Goal: Transaction & Acquisition: Purchase product/service

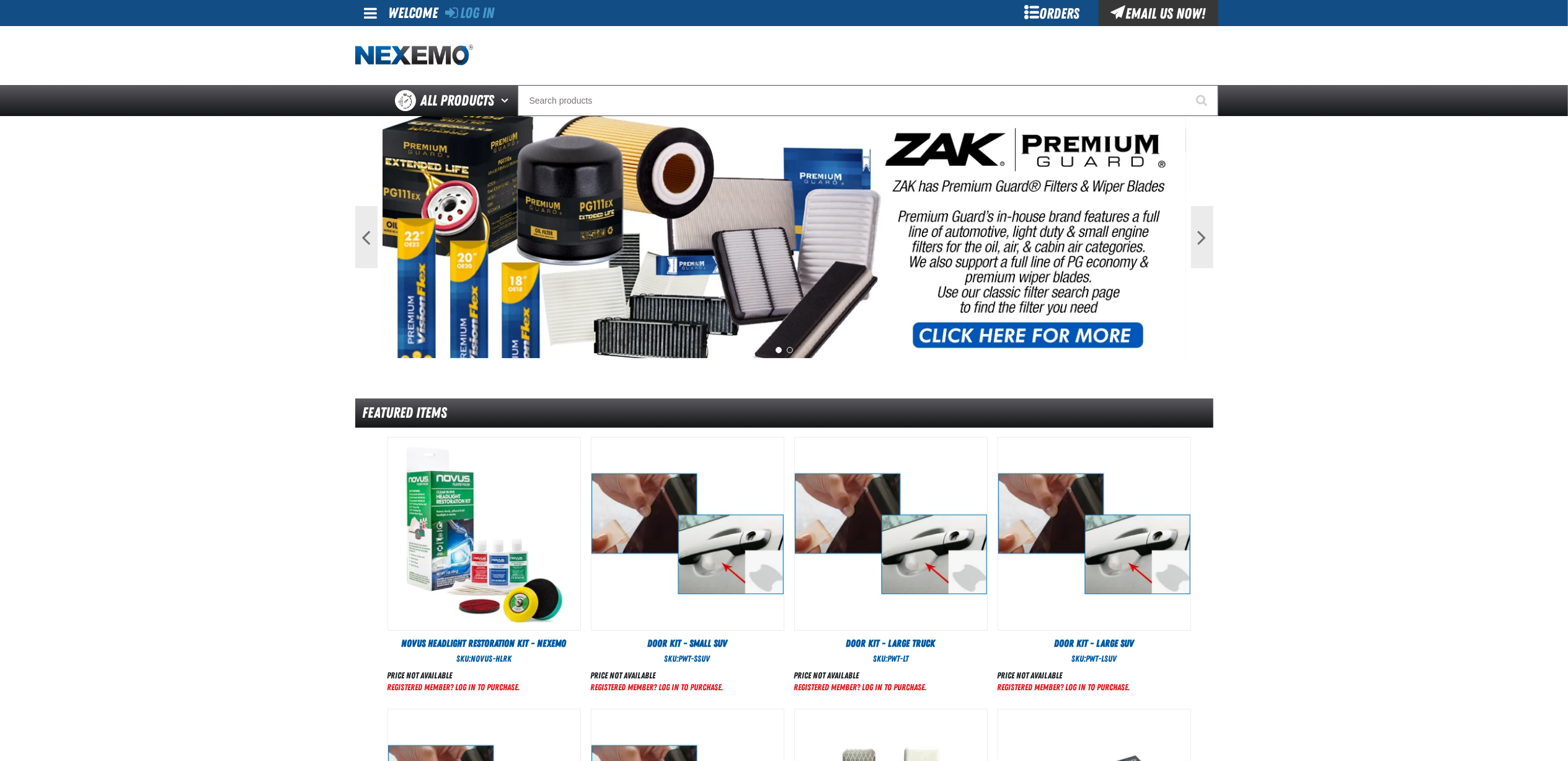
click at [1033, 14] on div "Orders" at bounding box center [1052, 13] width 93 height 26
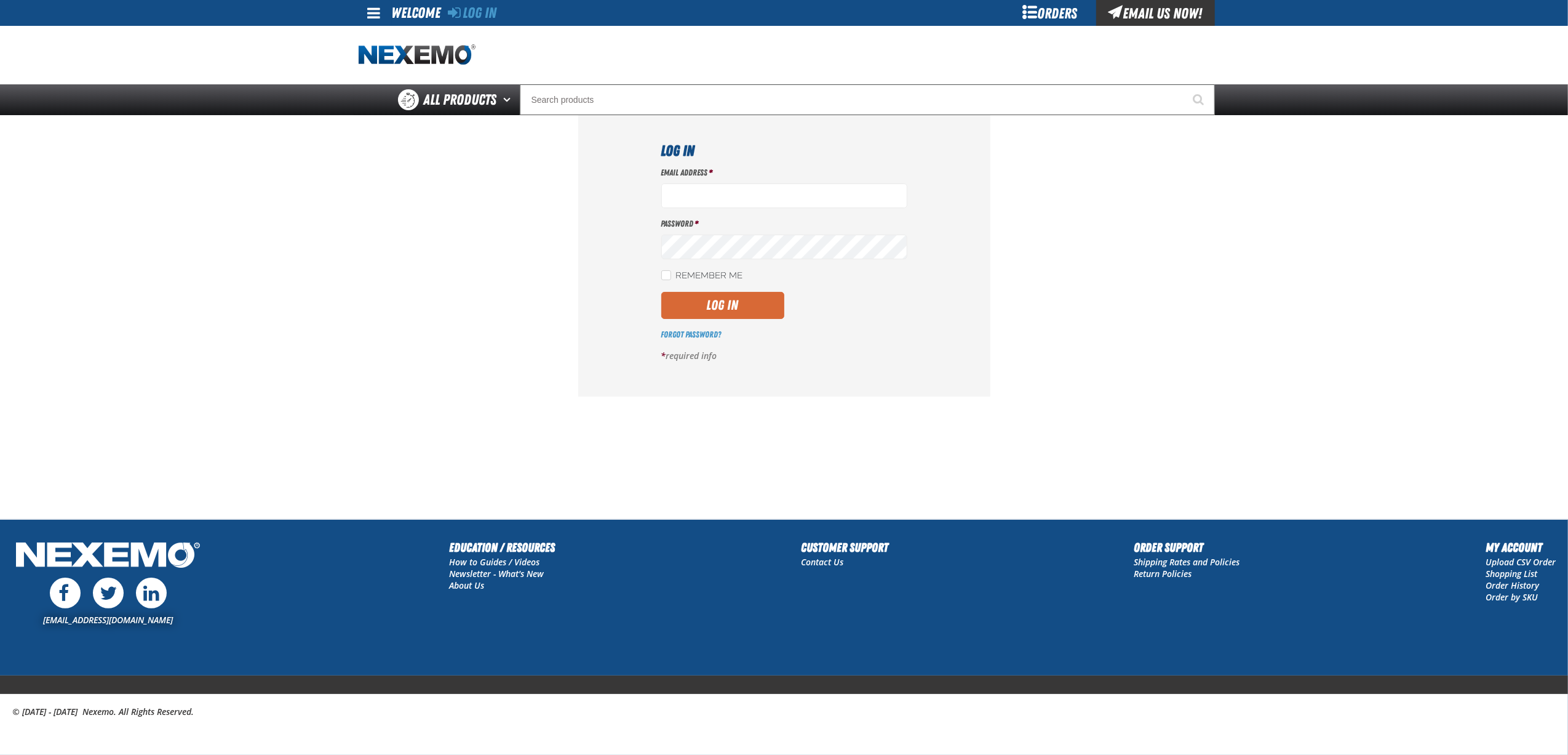
type input "[EMAIL_ADDRESS][DOMAIN_NAME]"
click at [741, 303] on button "Log In" at bounding box center [723, 305] width 123 height 27
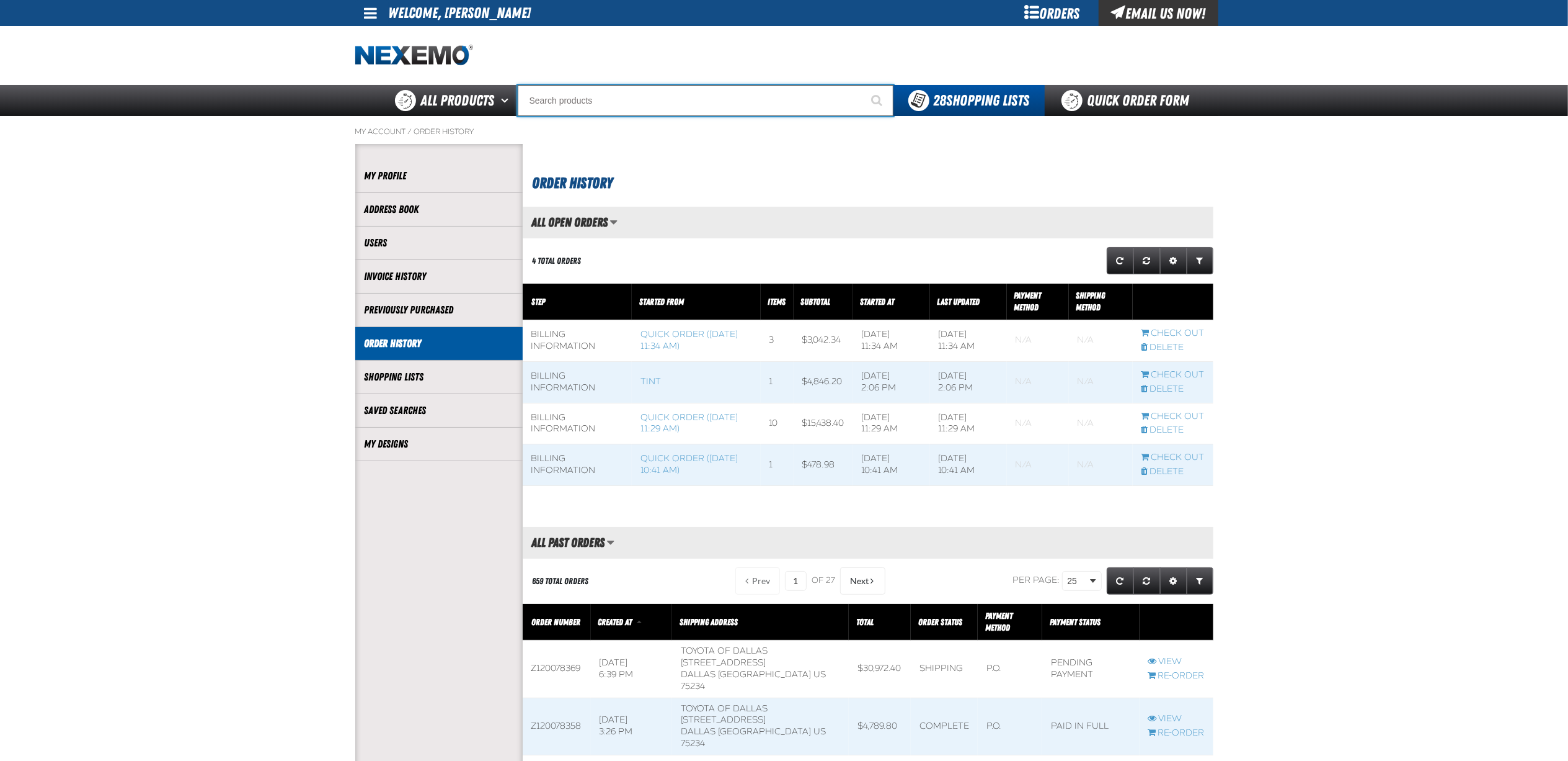
scroll to position [1, 1]
click at [625, 93] on input "Search" at bounding box center [706, 100] width 376 height 31
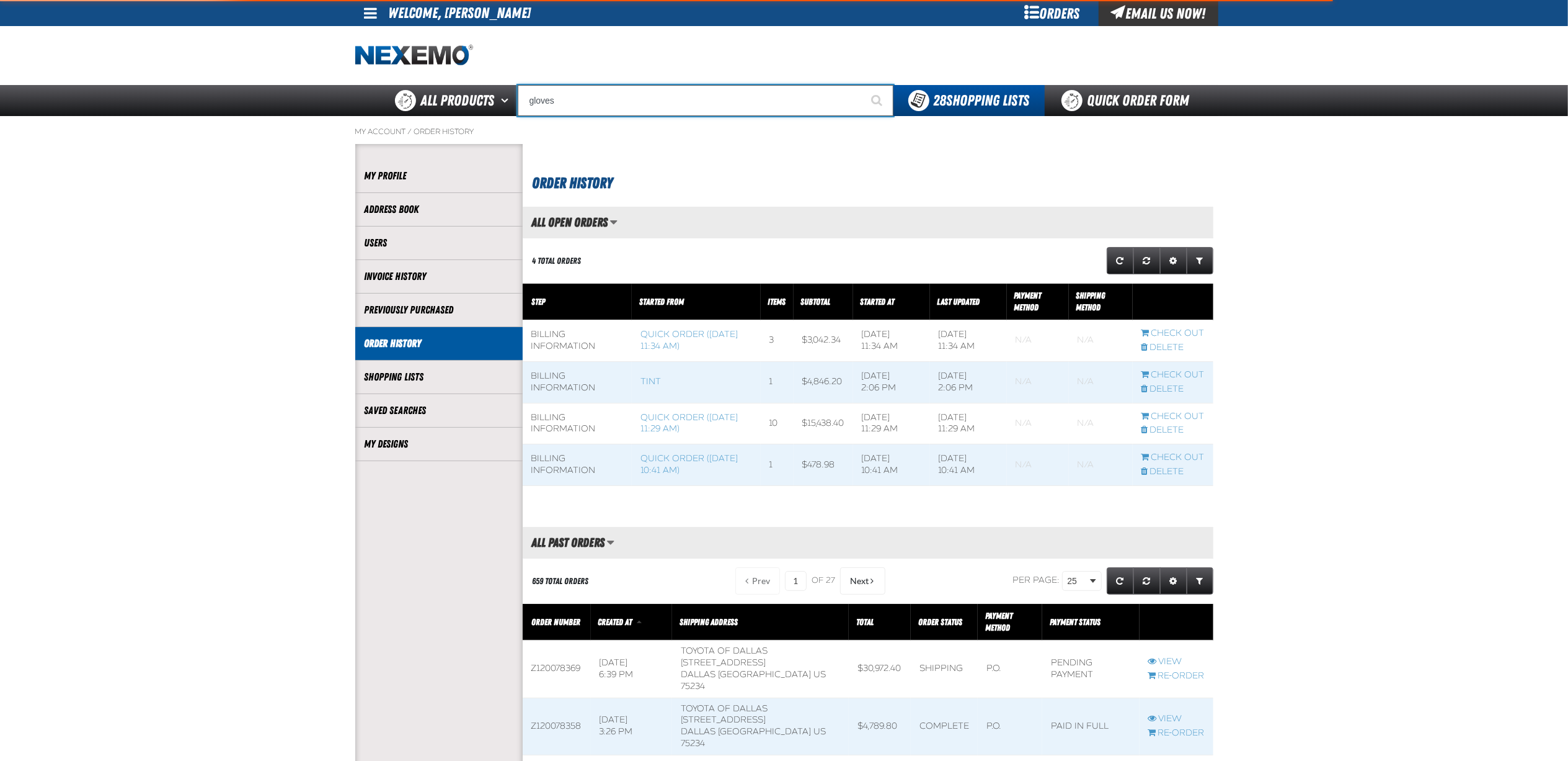
type input "gloves"
click at [862, 85] on button "Start Searching" at bounding box center [878, 100] width 31 height 31
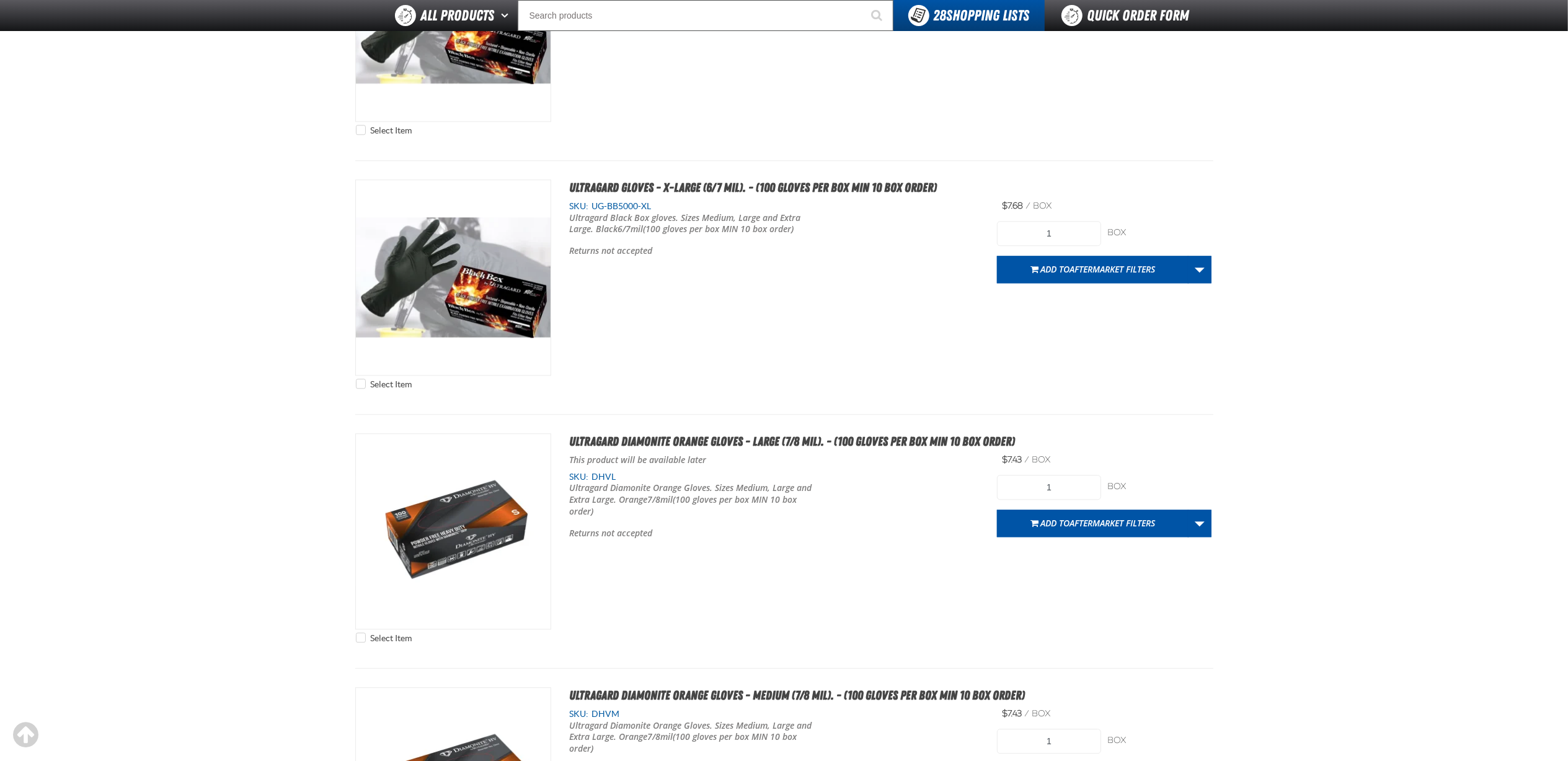
scroll to position [2895, 0]
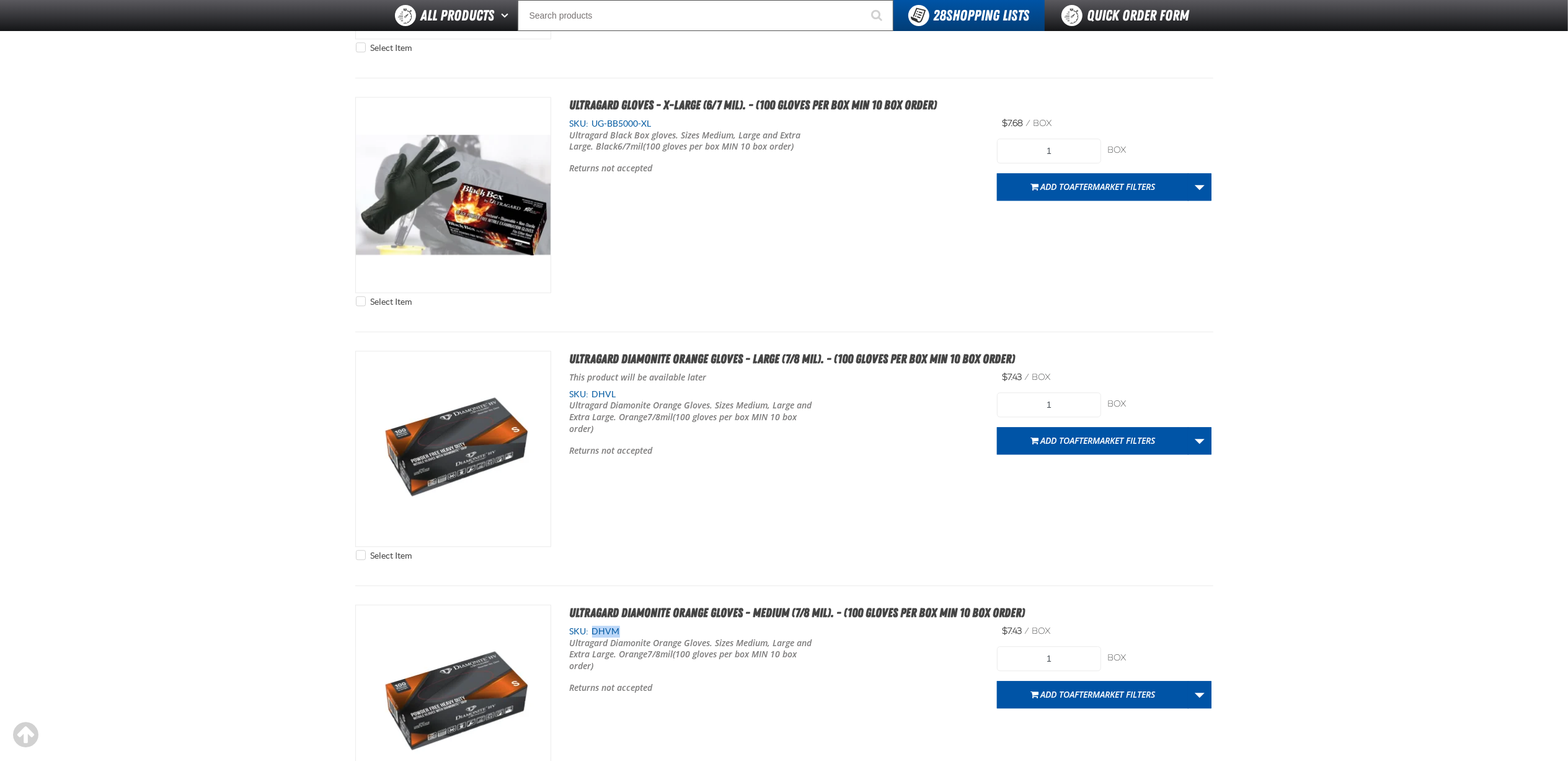
drag, startPoint x: 626, startPoint y: 634, endPoint x: 595, endPoint y: 638, distance: 31.3
click at [595, 637] on div "SKU: DHVM" at bounding box center [774, 631] width 410 height 12
copy span "DHVM"
click at [708, 355] on span "Ultragard Diamonite Orange Gloves - Large (7/8 mil). - (100 gloves per box MIN …" at bounding box center [793, 359] width 446 height 15
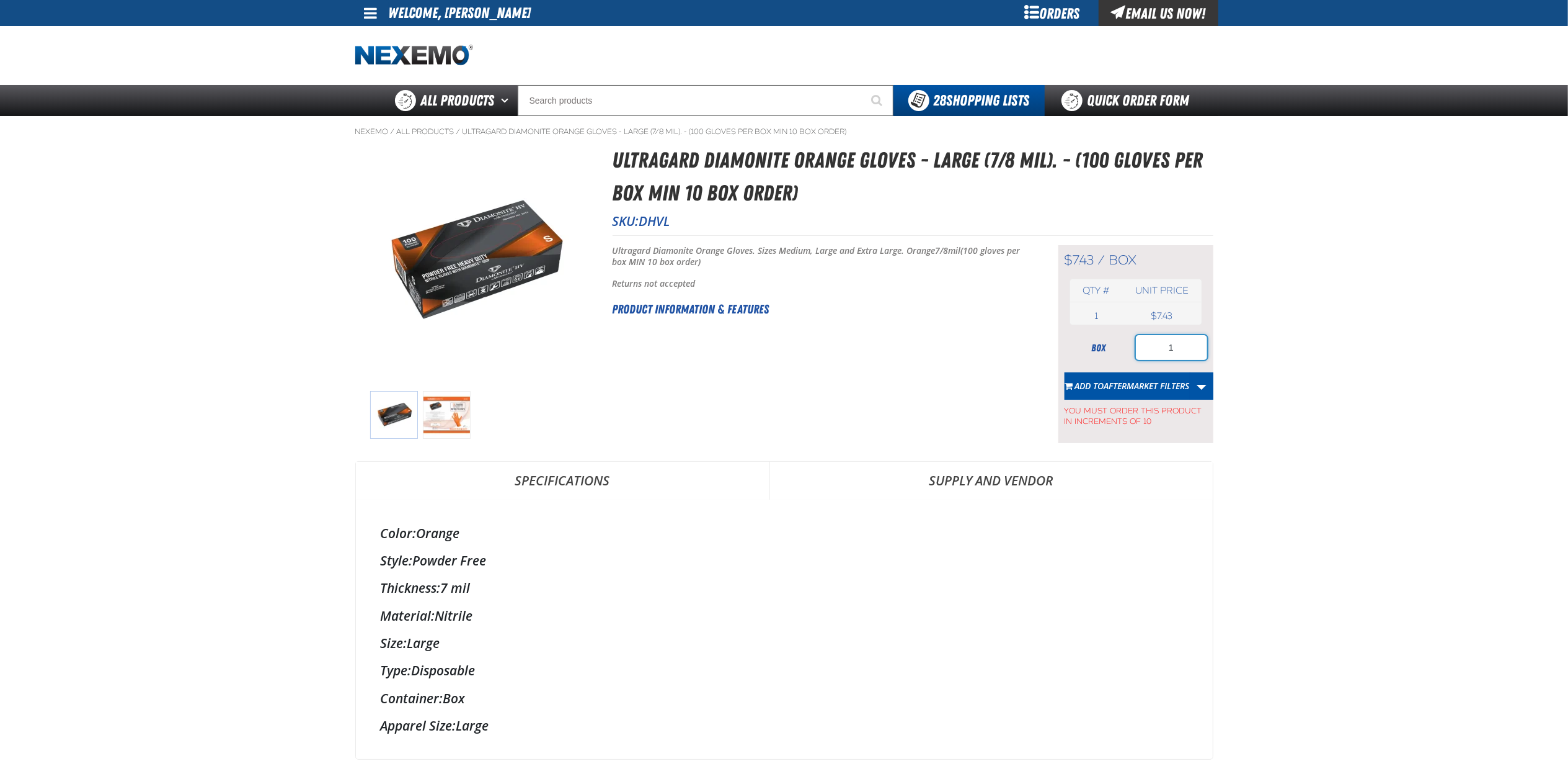
click at [1186, 353] on input "1" at bounding box center [1172, 347] width 72 height 25
type input "10"
click at [1355, 331] on main "Nexemo / All Products / DHVL" at bounding box center [784, 634] width 1568 height 1038
click at [1268, 242] on main "Nexemo / All Products / DHVL" at bounding box center [784, 634] width 1568 height 1038
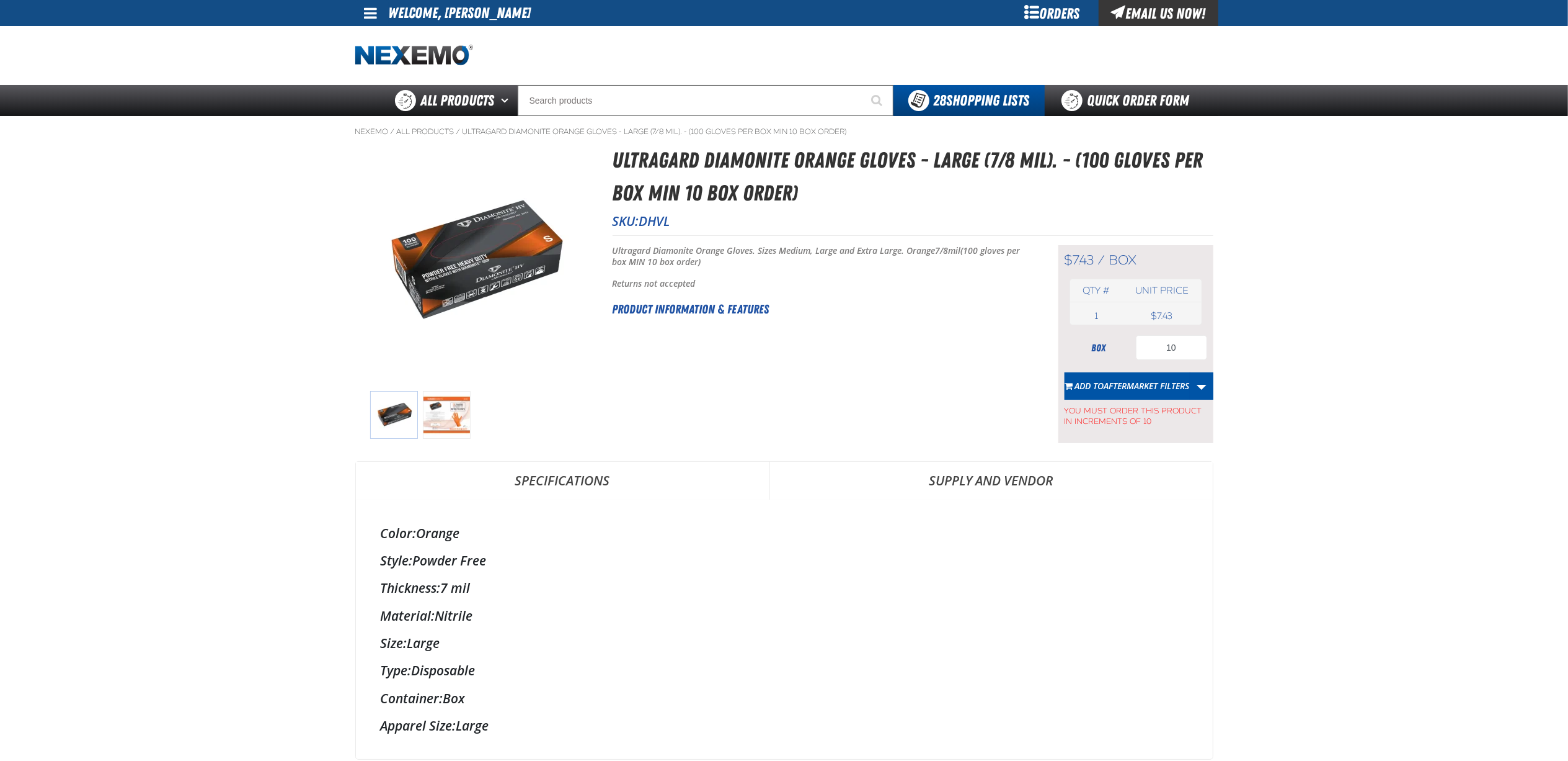
click at [660, 218] on span "DHVL" at bounding box center [655, 220] width 31 height 17
copy span "DHVL"
click at [1120, 95] on link "Quick Order Form" at bounding box center [1129, 100] width 168 height 31
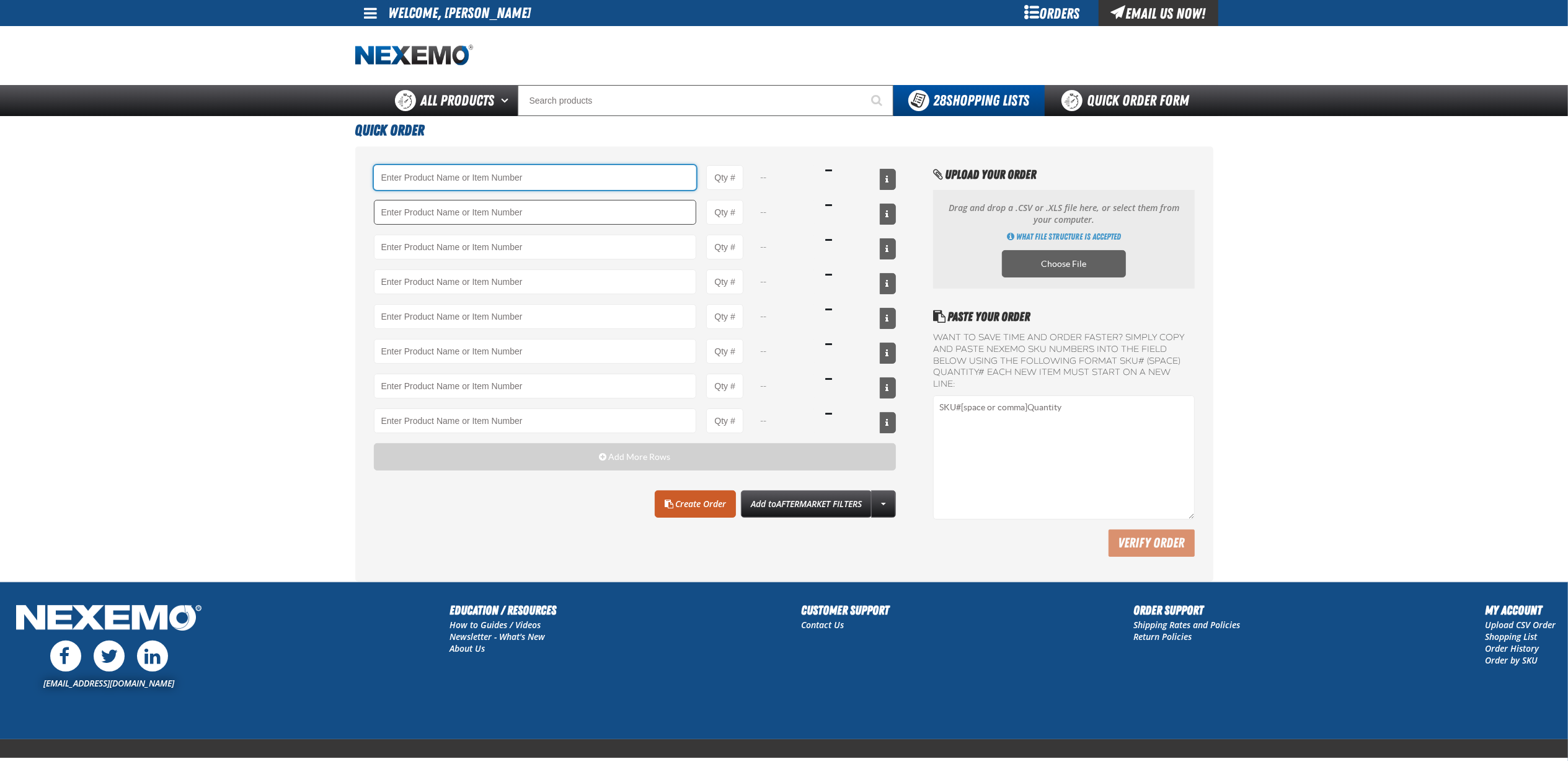
paste input "DHVL"
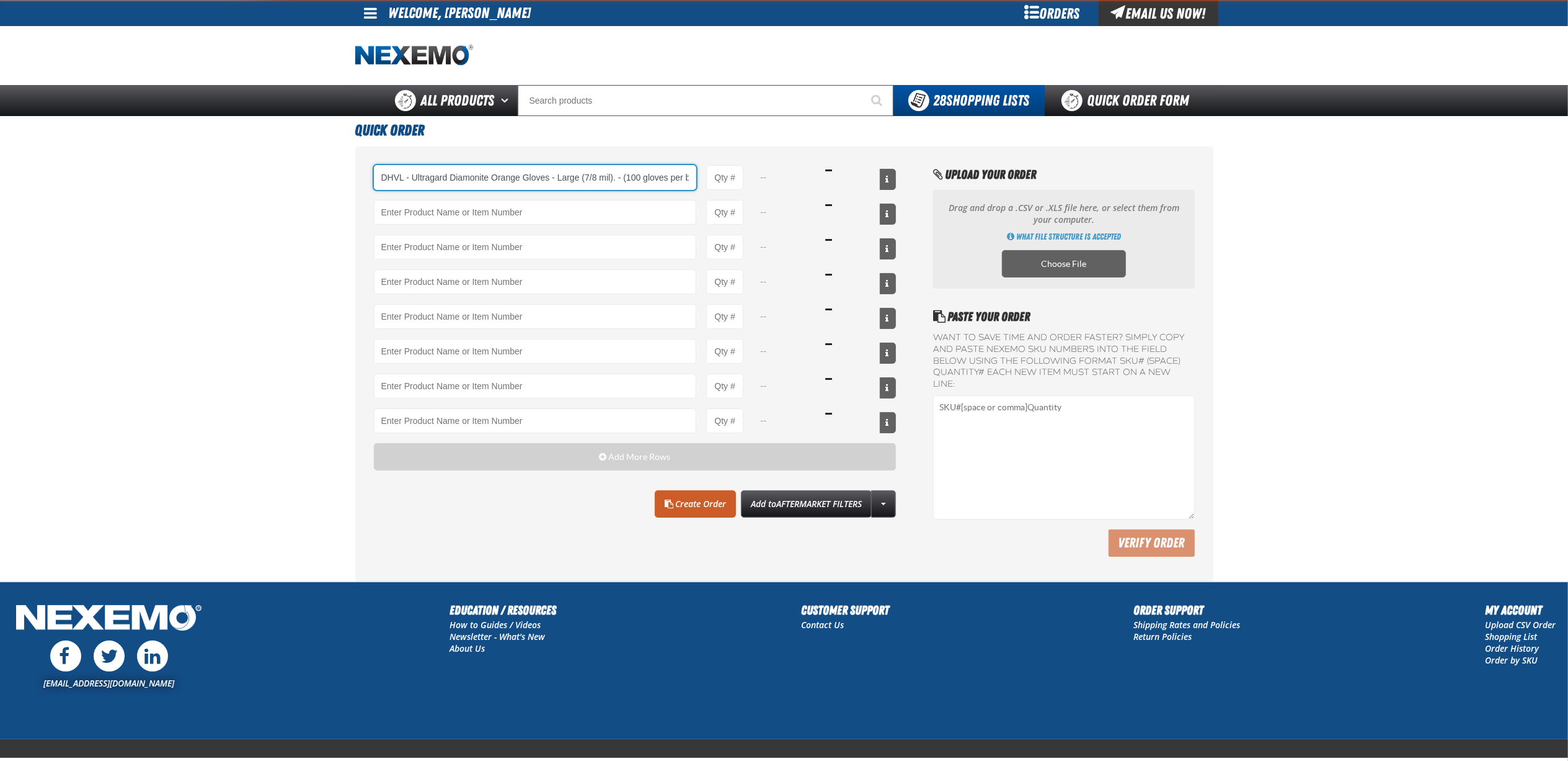
type input "DHVL - Ultragard Diamonite Orange Gloves - Large (7/8 mil). - (100 gloves per b…"
type input "1"
select select "box"
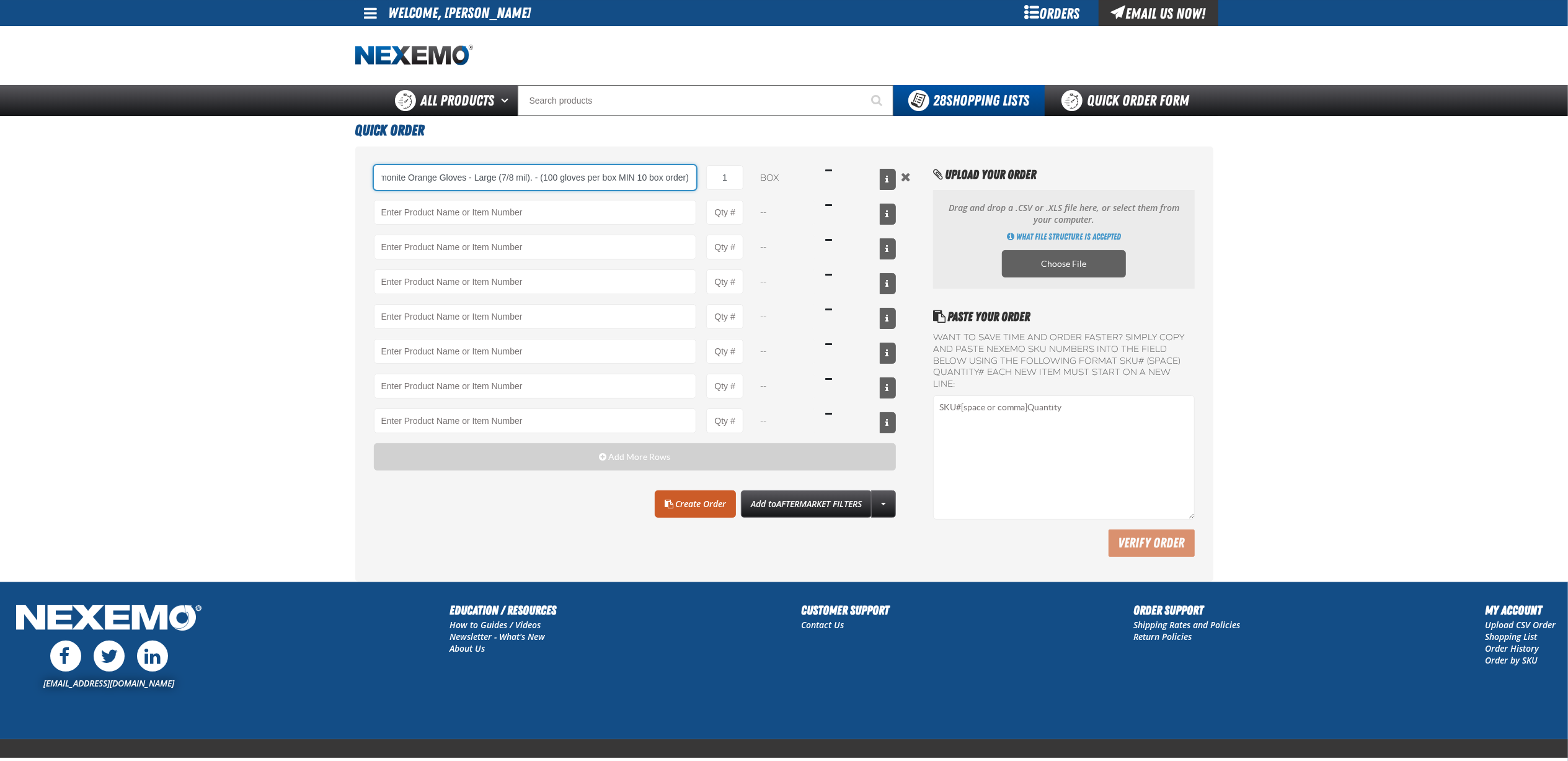
scroll to position [0, 83]
click at [741, 183] on input "1" at bounding box center [725, 178] width 37 height 25
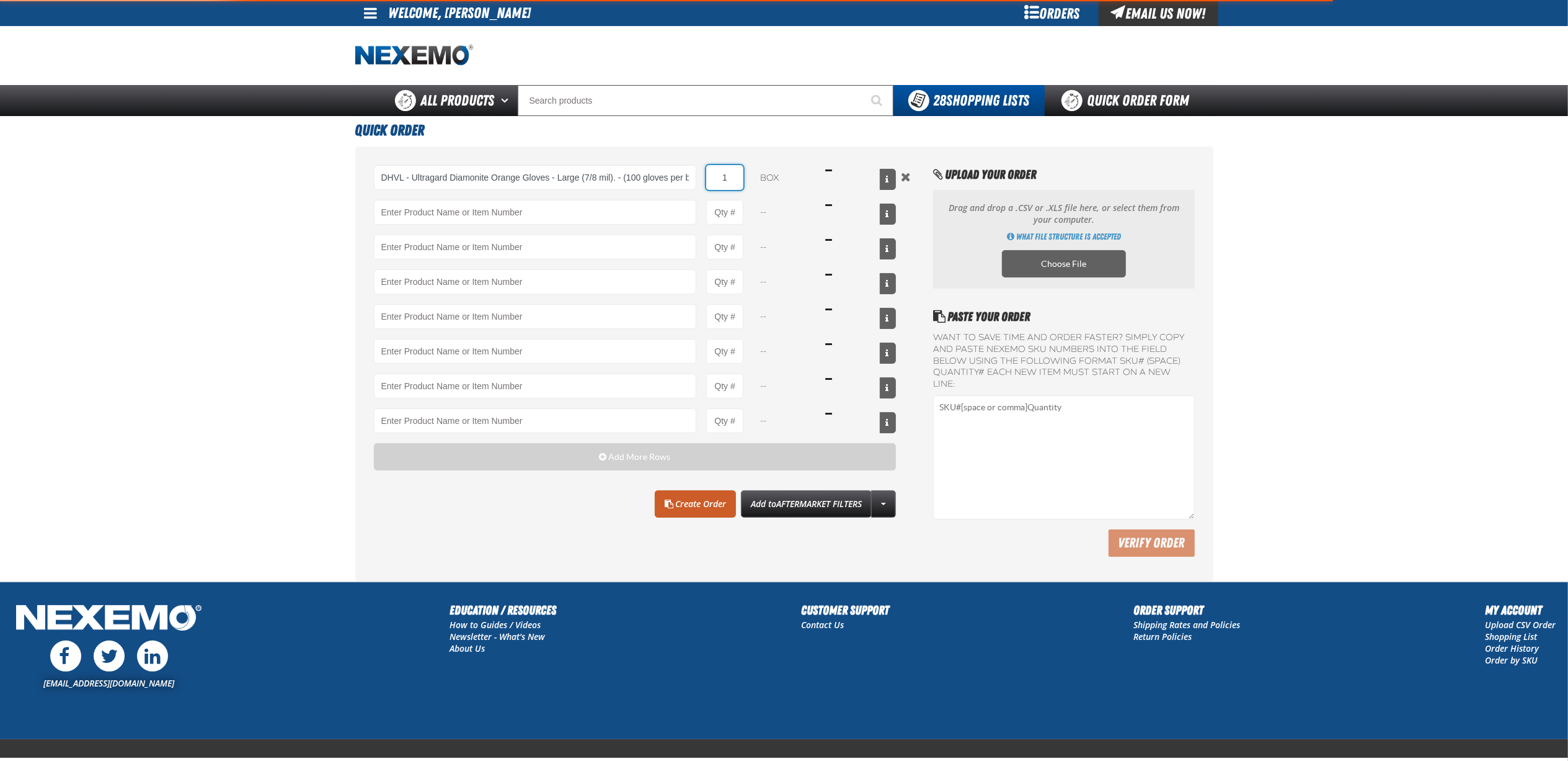
click at [738, 182] on input "1" at bounding box center [725, 178] width 37 height 25
type input "DHVL - Ultragard Diamonite Orange Gloves - Large (7/8 mil). - (100 gloves per b…"
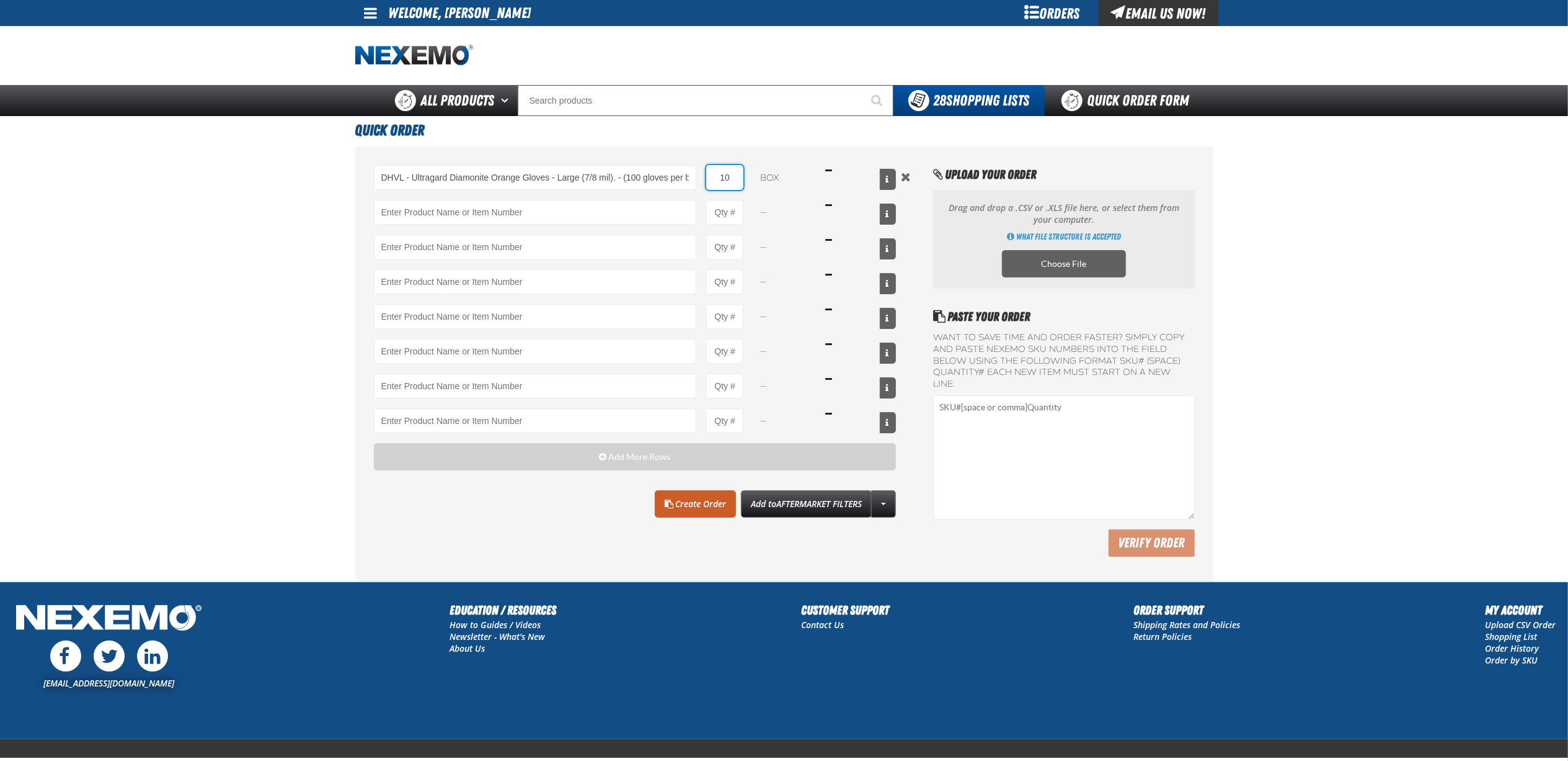
type input "10"
paste input "DHVL"
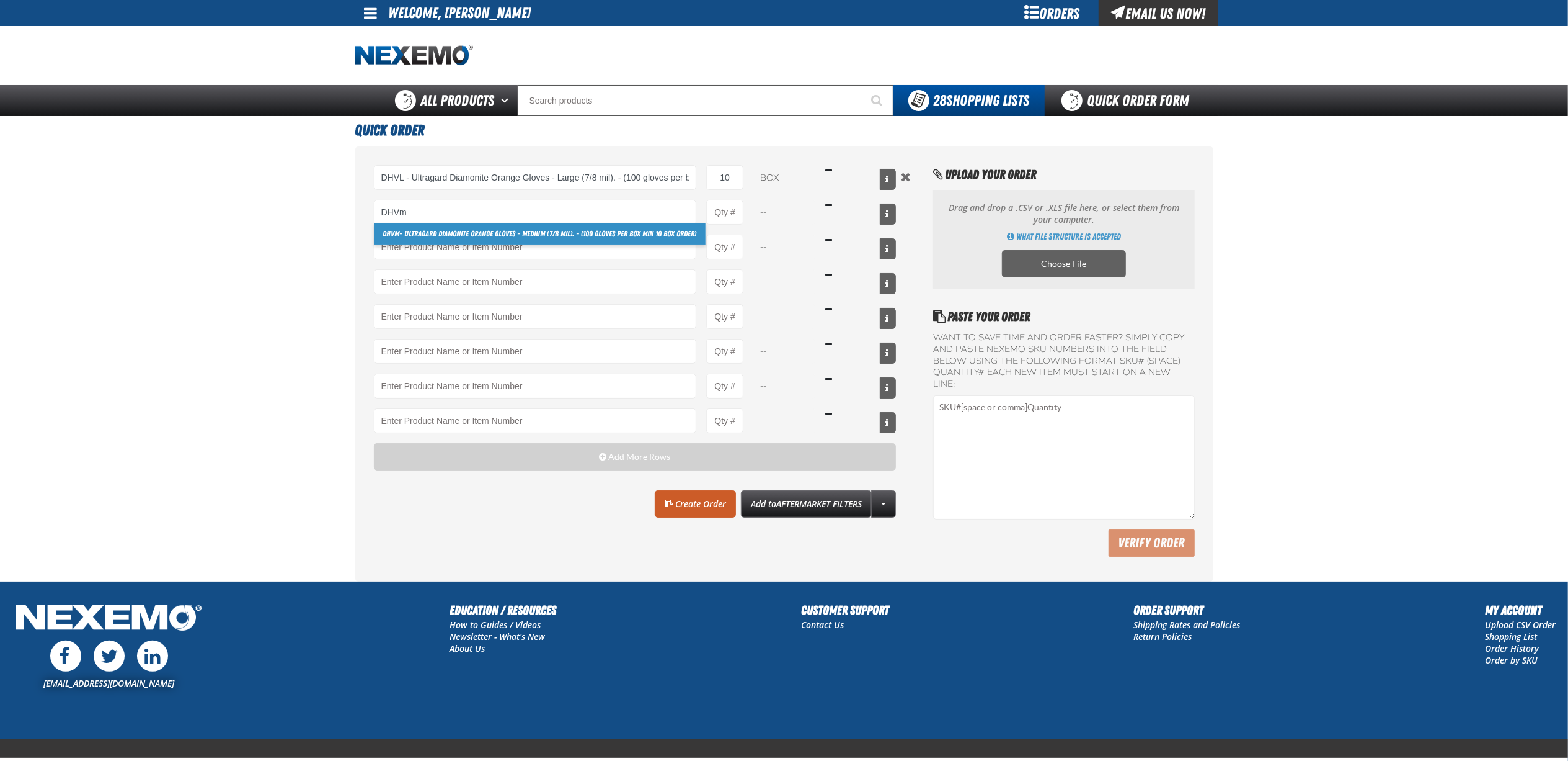
click at [603, 233] on link "DHVM - Ultragard Diamonite Orange Gloves - Medium (7/8 mil). - (100 gloves per …" at bounding box center [540, 233] width 331 height 21
type input "DHVM - Ultragard Diamonite Orange Gloves - Medium (7/8 mil). - (100 gloves per …"
type input "1"
select select "box"
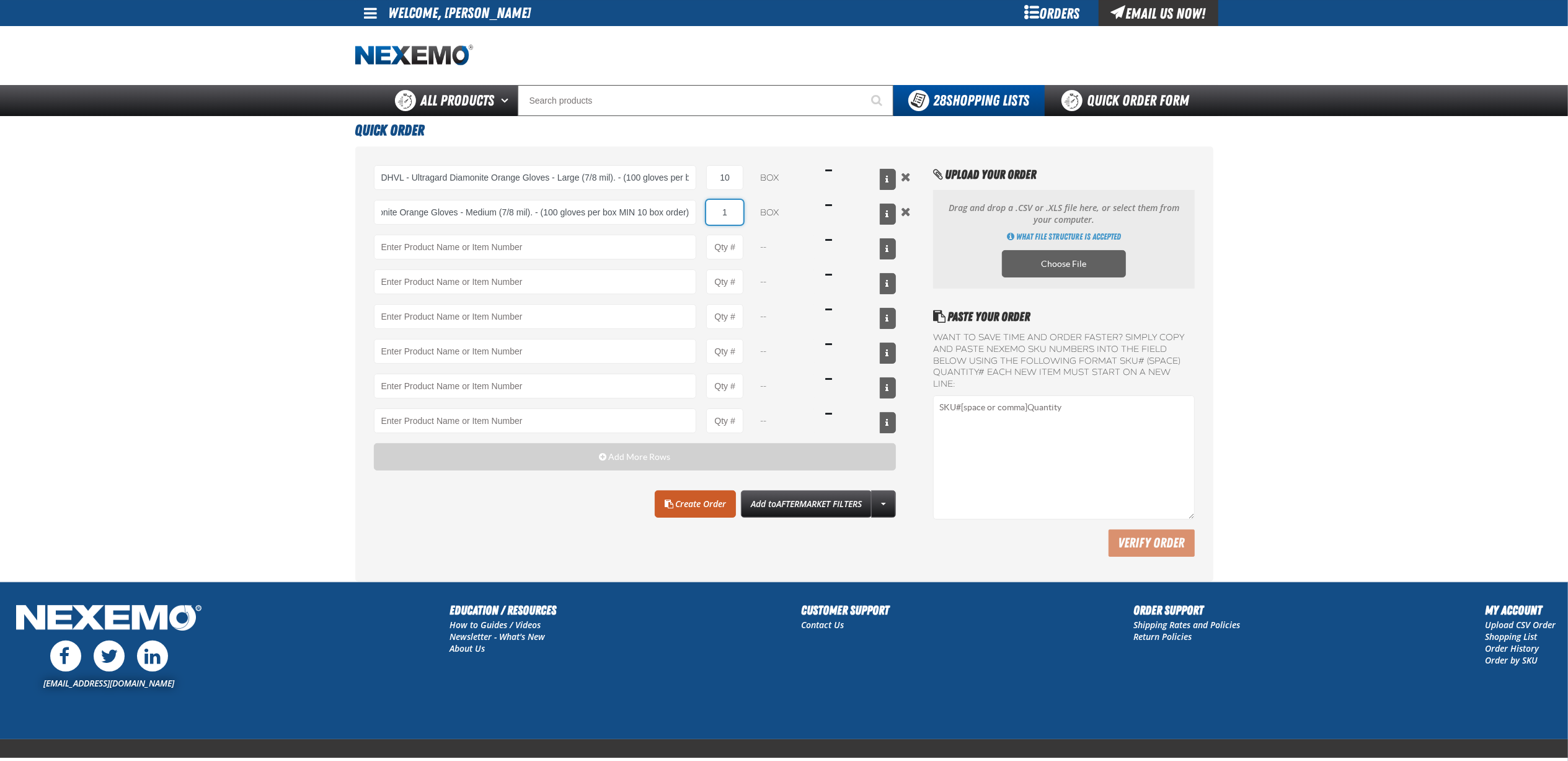
click at [733, 214] on input "1" at bounding box center [725, 212] width 37 height 25
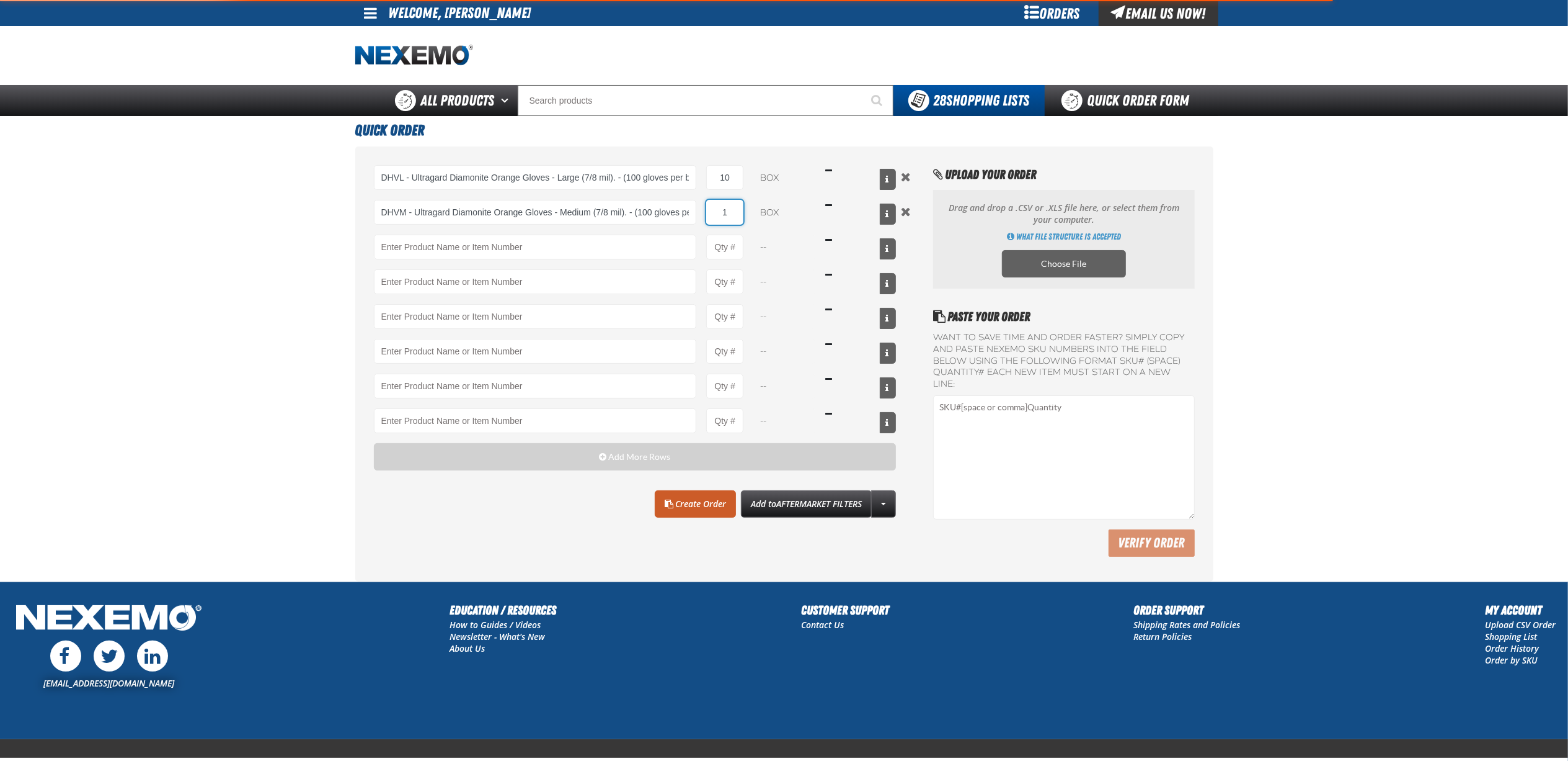
type input "DHVM - Ultragard Diamonite Orange Gloves - Medium (7/8 mil). - (100 gloves per …"
click at [733, 214] on input "1" at bounding box center [725, 212] width 37 height 25
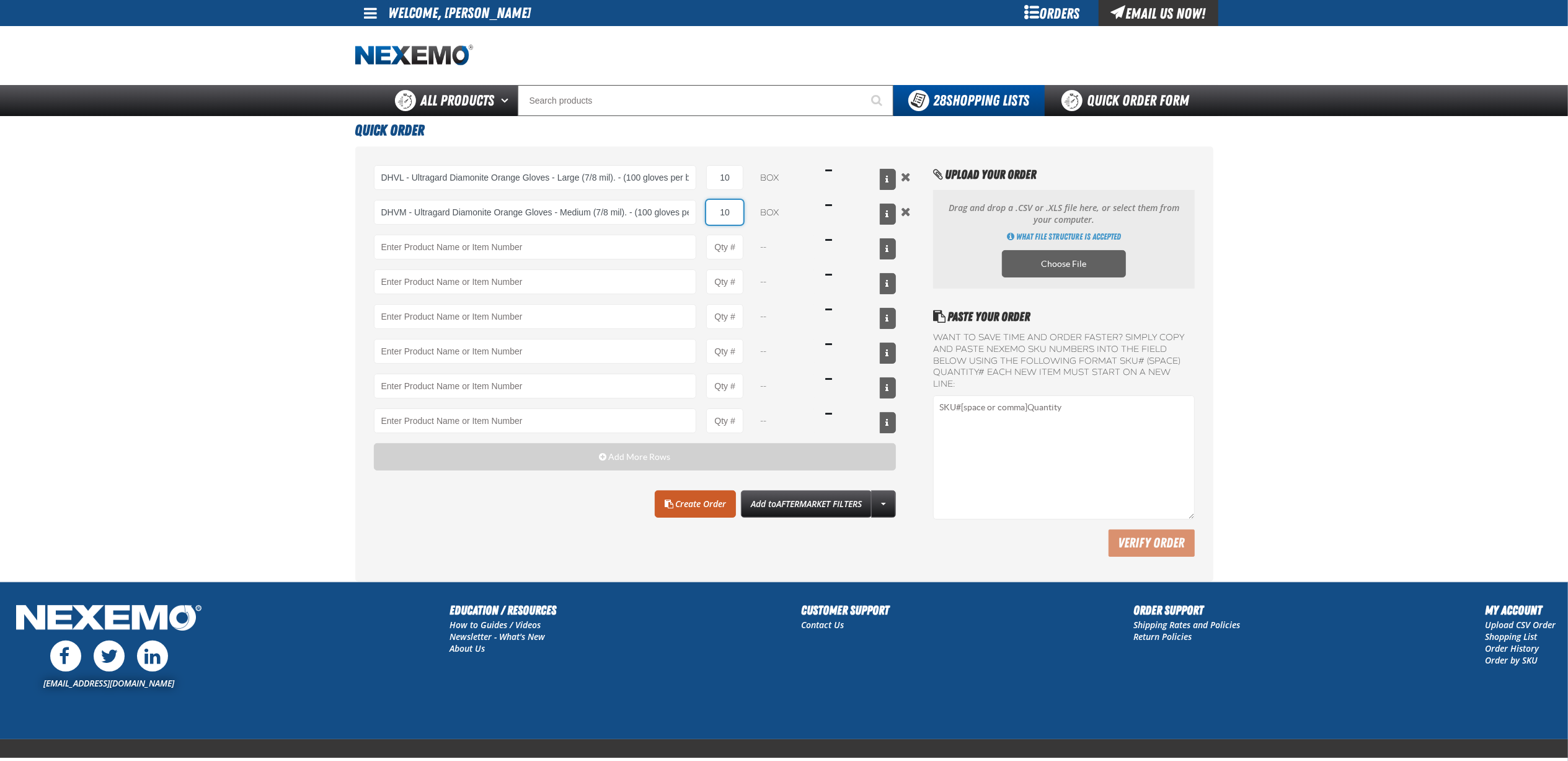
type input "10"
click at [197, 235] on main "Quick Order DHVL - Ultragard Diamonite Orange Gloves - Large (7/8 mil). - (100 …" at bounding box center [784, 348] width 1568 height 466
click at [680, 499] on link "Create Order" at bounding box center [695, 504] width 81 height 28
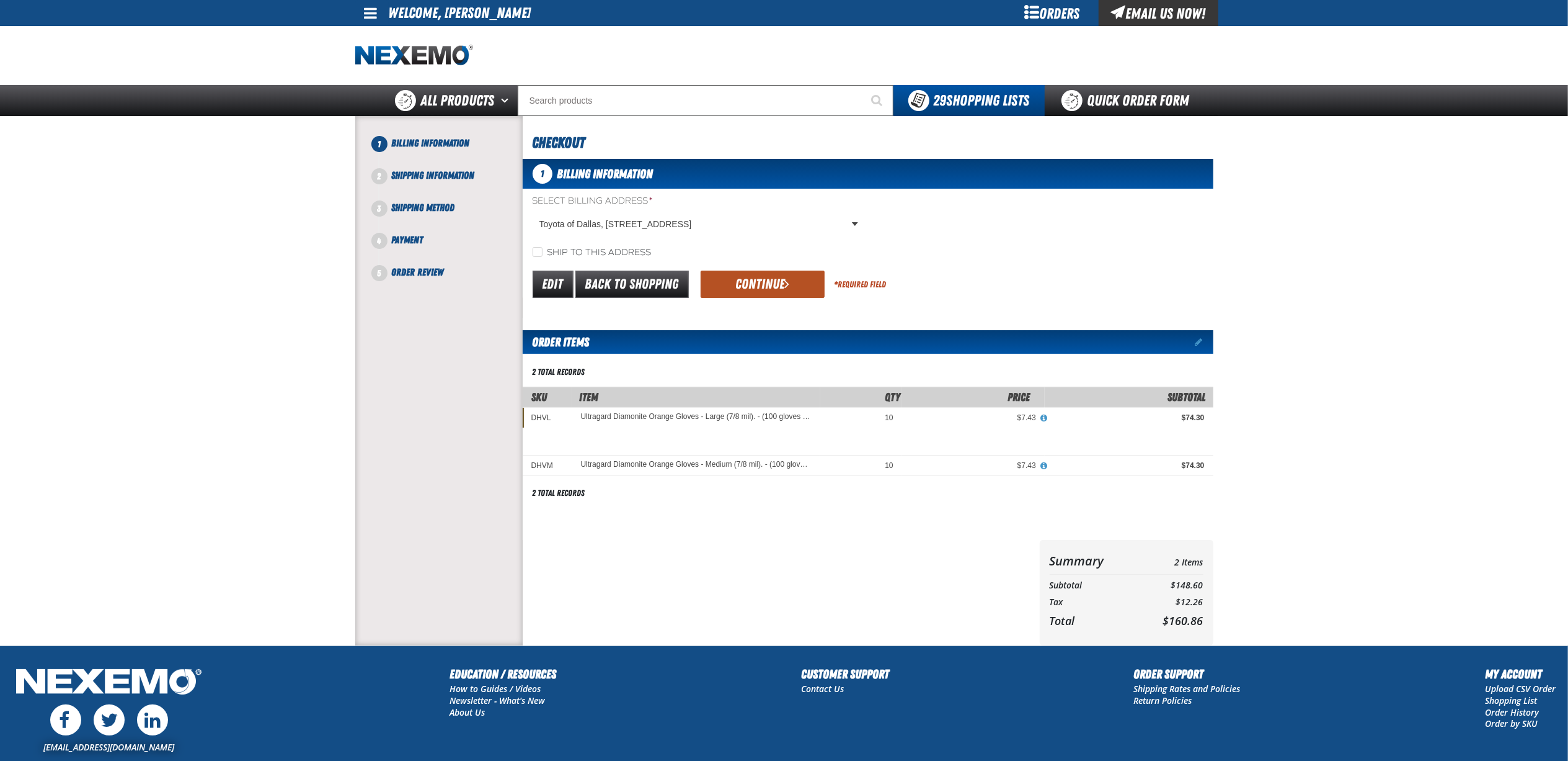
click at [787, 282] on span "submit" at bounding box center [787, 284] width 5 height 14
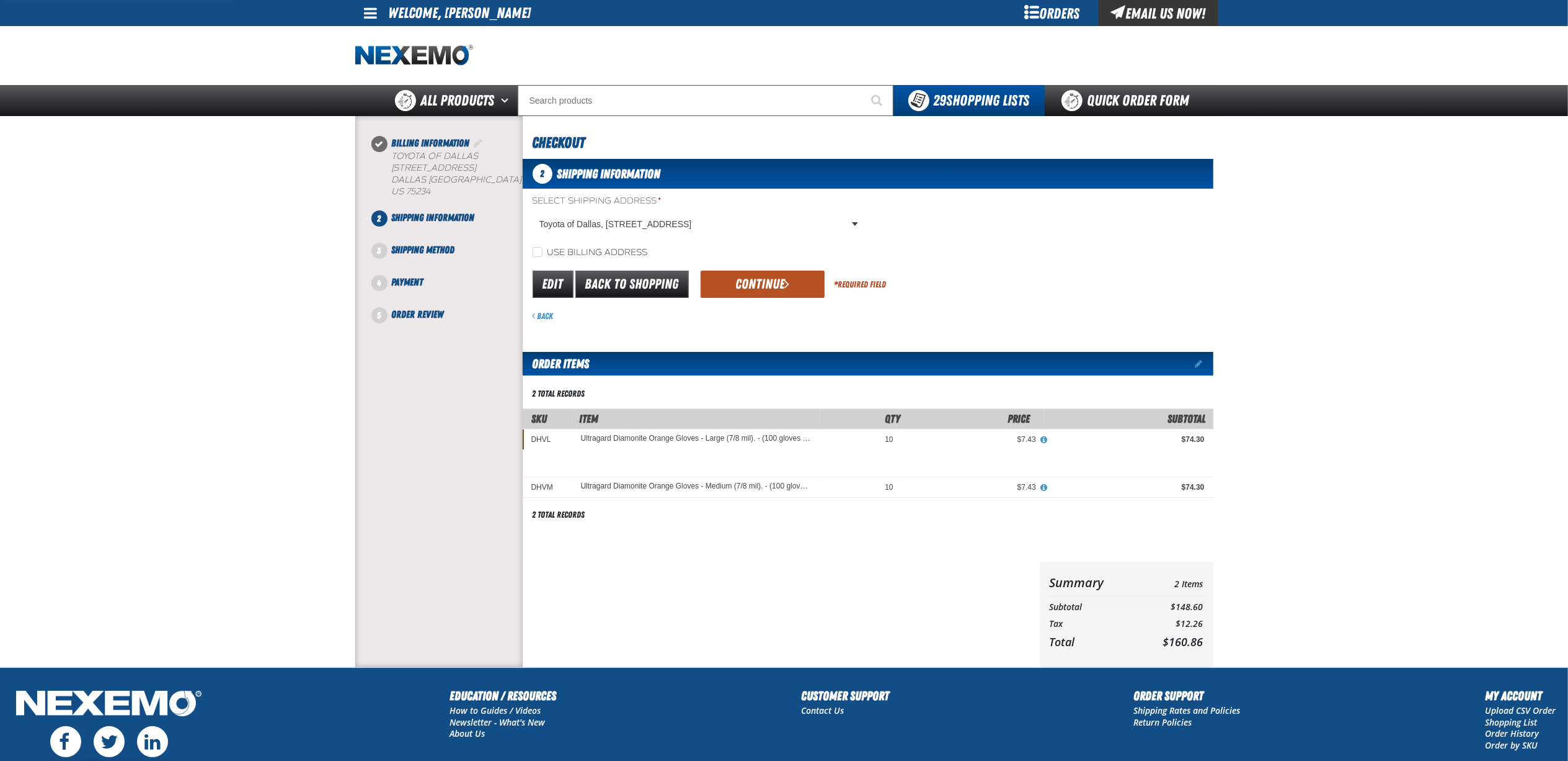
click at [787, 295] on button "Continue" at bounding box center [763, 284] width 124 height 28
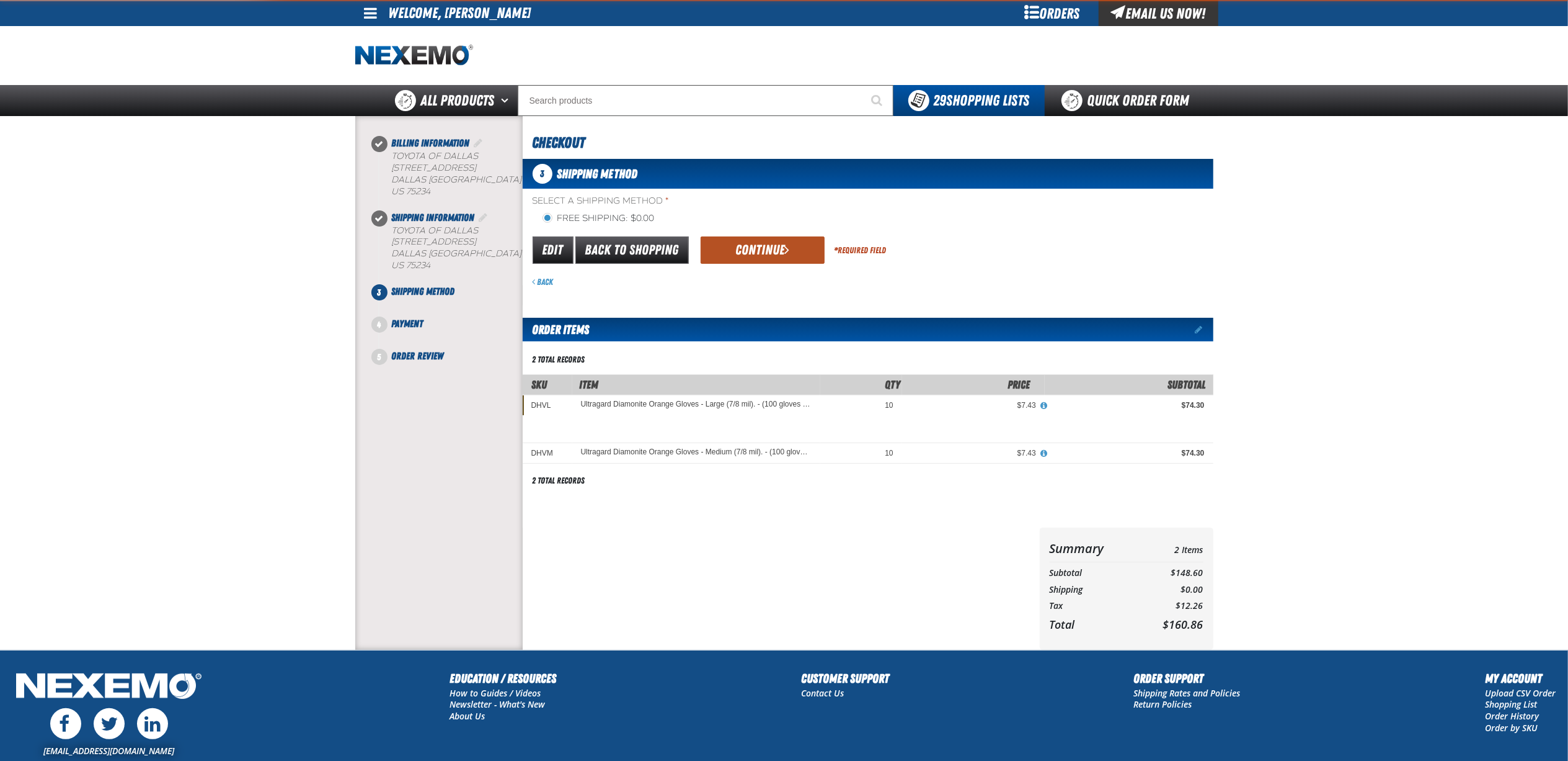
click at [787, 253] on span "submit" at bounding box center [787, 249] width 5 height 14
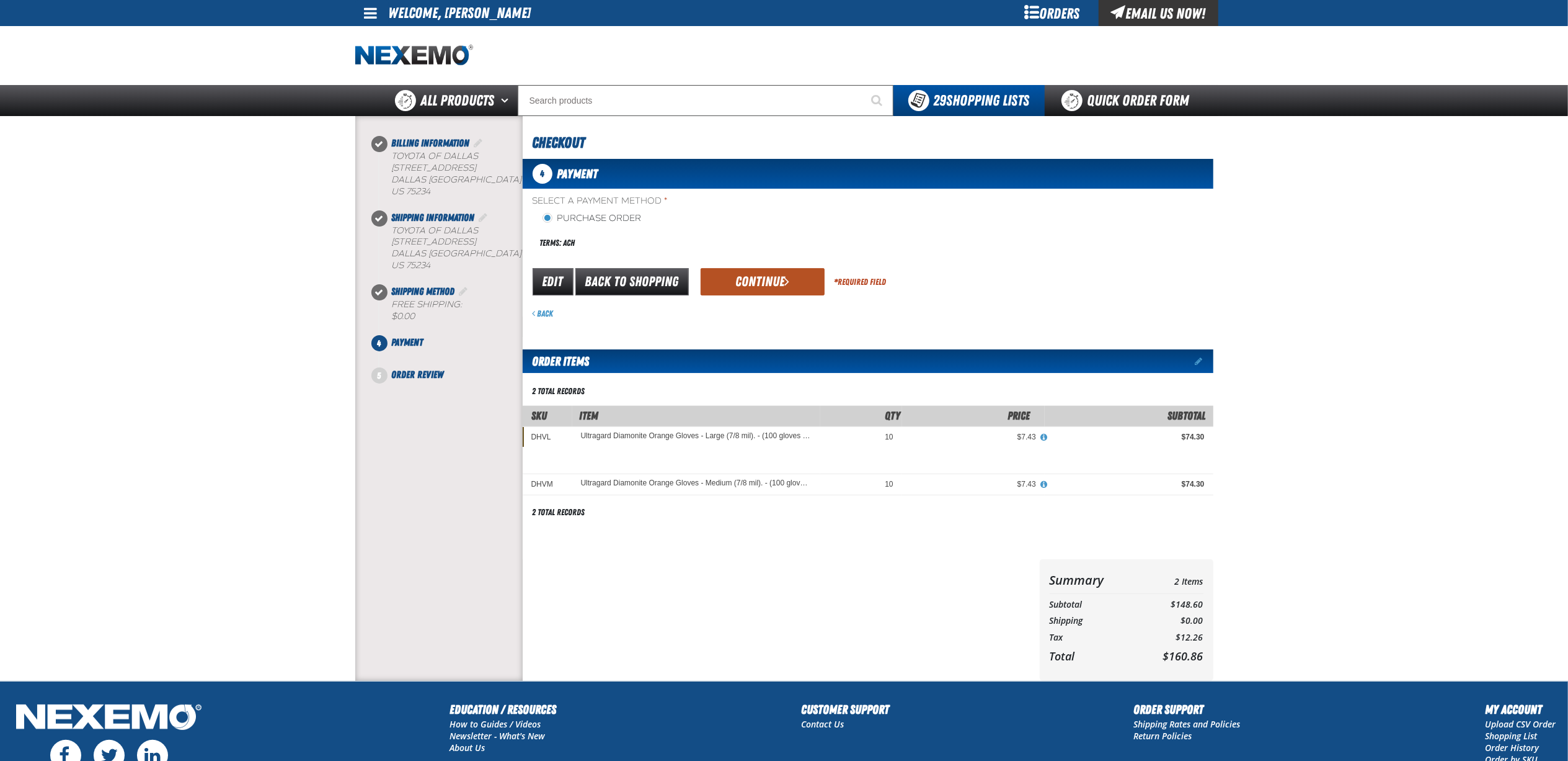
click at [783, 283] on button "Continue" at bounding box center [763, 282] width 124 height 28
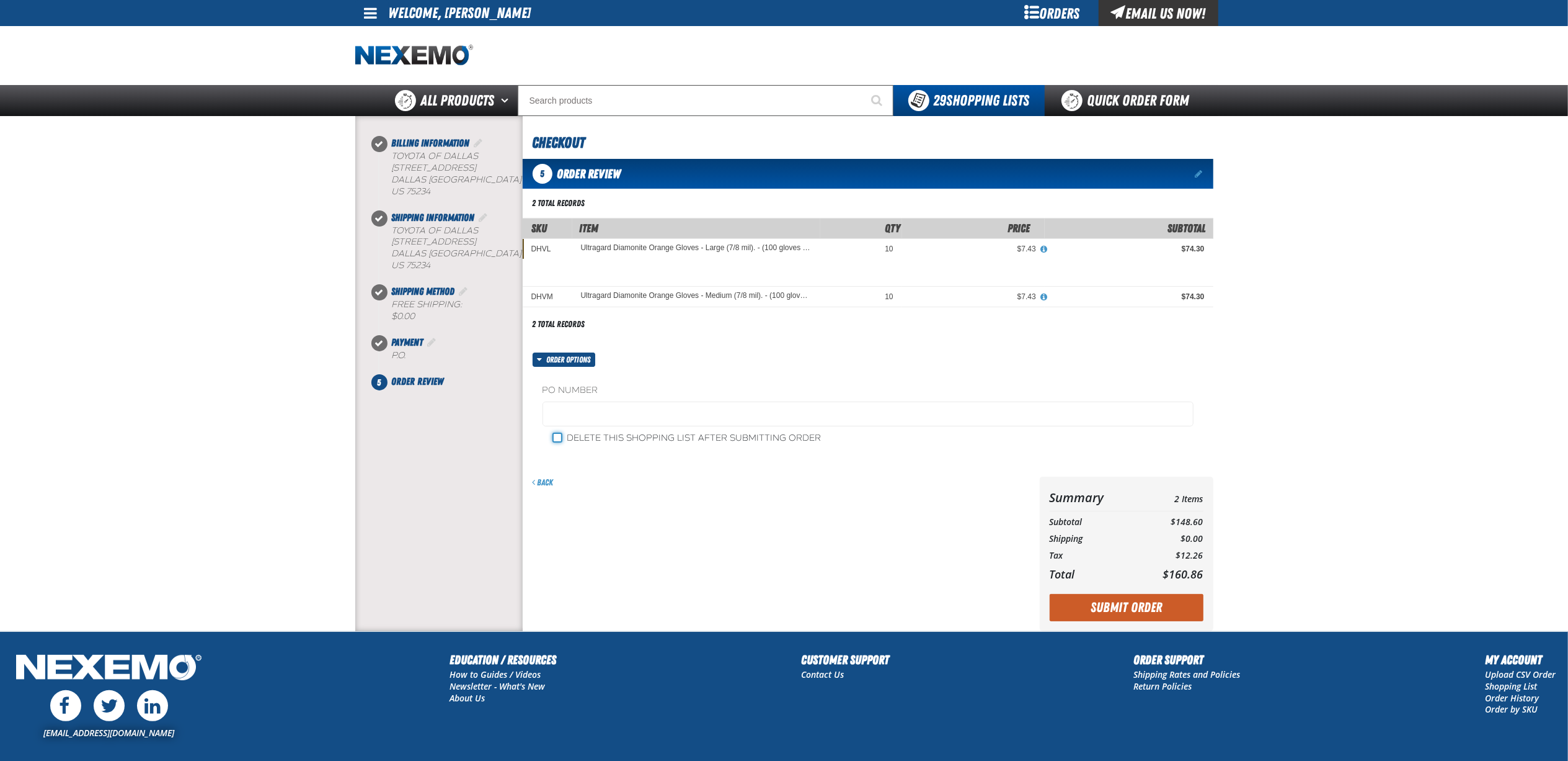
click at [559, 442] on input "Delete this shopping list after submitting order" at bounding box center [558, 437] width 10 height 10
checkbox input "true"
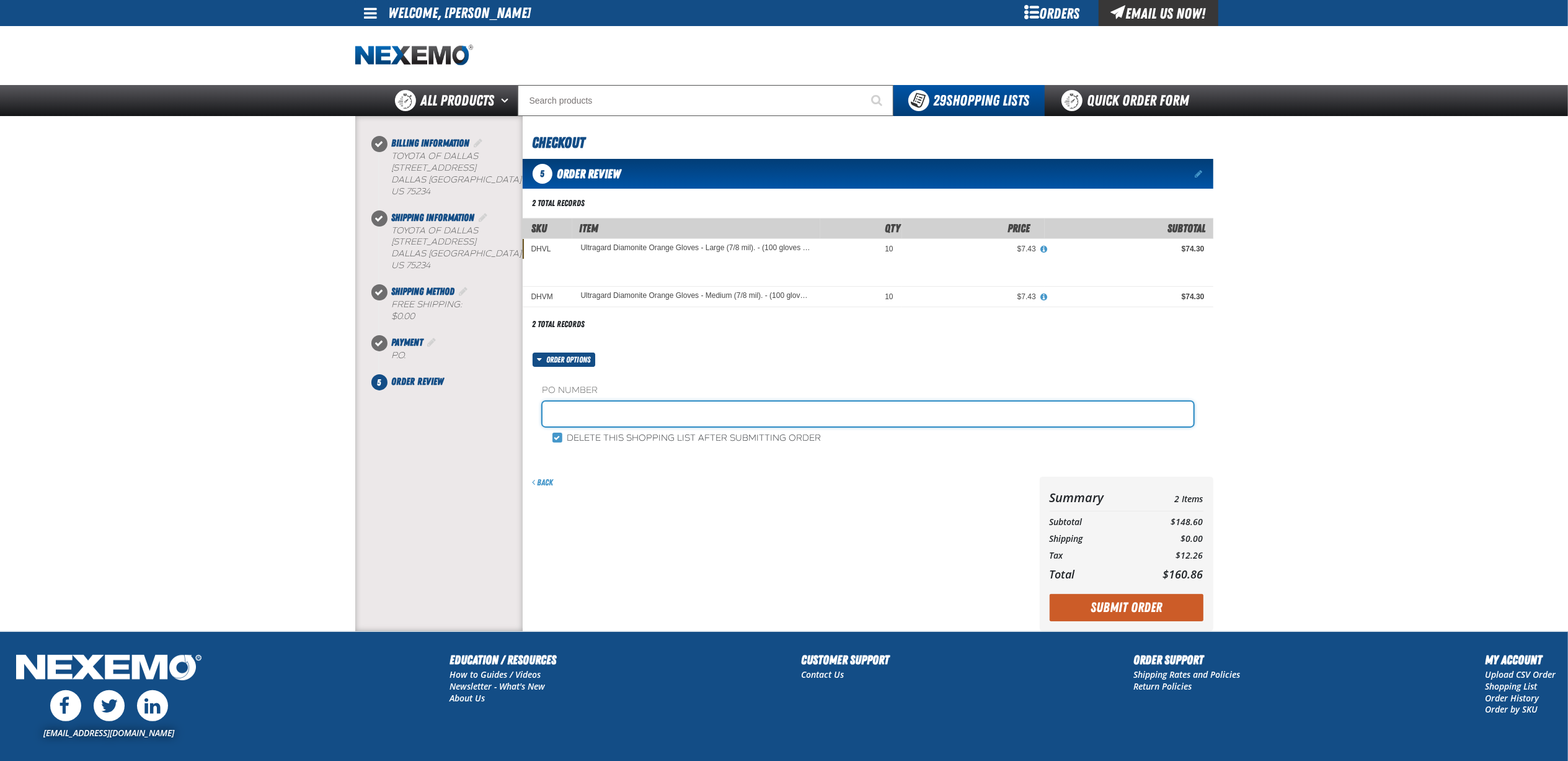
click at [591, 413] on input "text" at bounding box center [868, 414] width 651 height 25
type input "g"
type input "GLOVES"
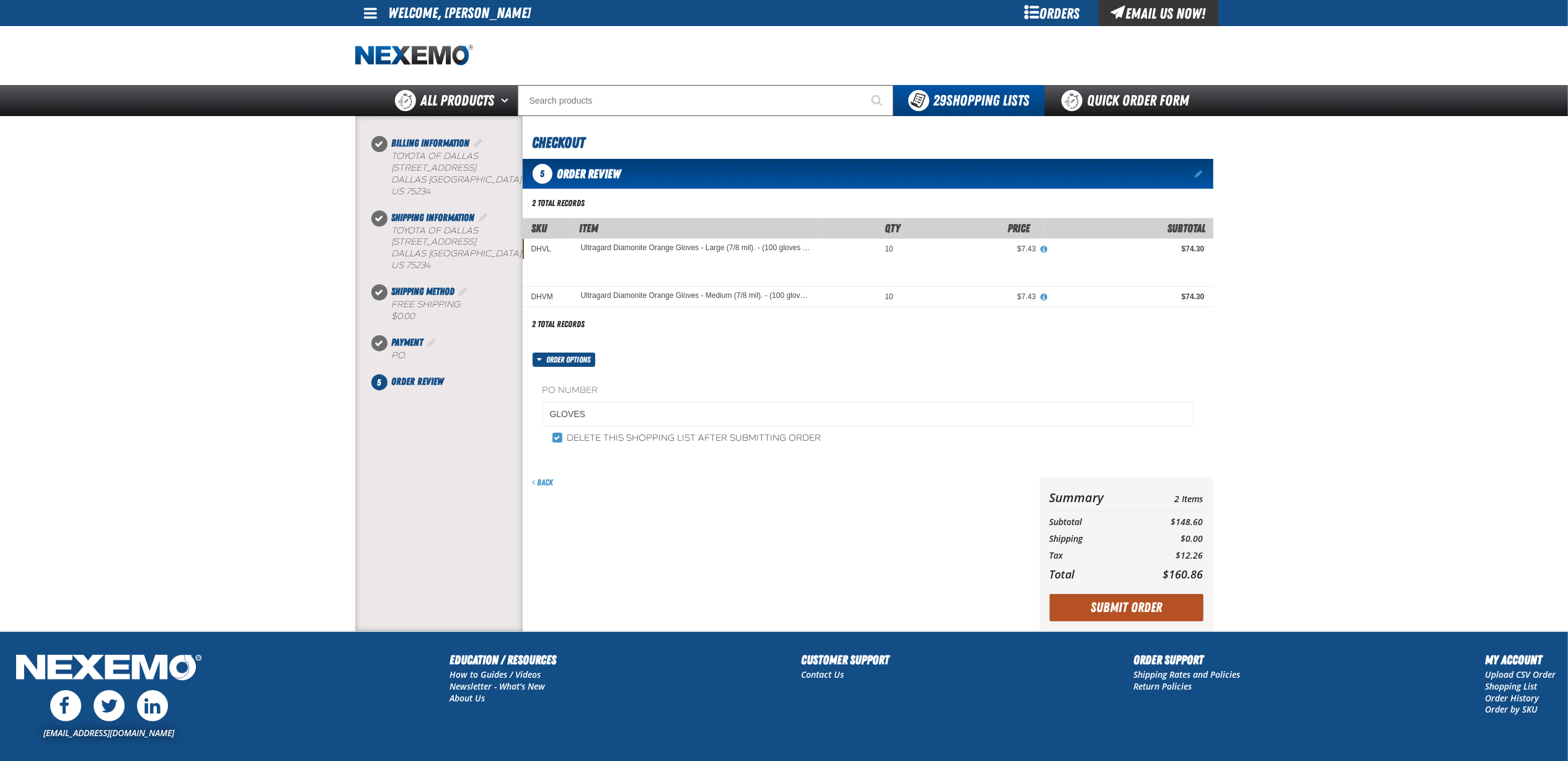
click at [1162, 605] on button "Submit Order" at bounding box center [1126, 607] width 153 height 28
